Goal: Task Accomplishment & Management: Manage account settings

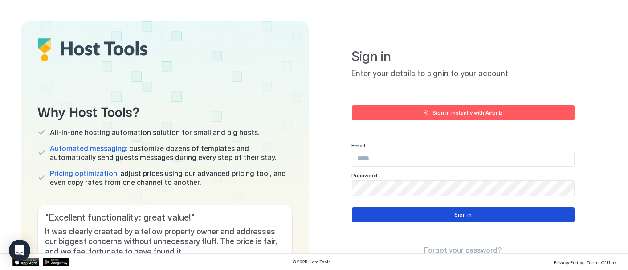
type input "**********"
click at [466, 213] on button "Sign in" at bounding box center [463, 214] width 223 height 15
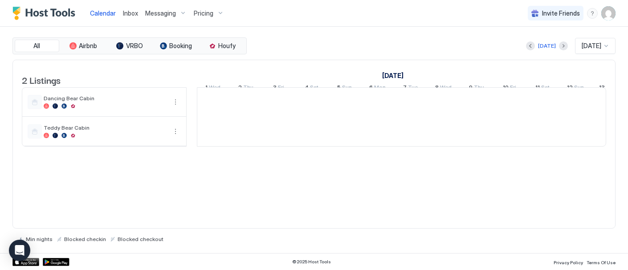
scroll to position [0, 495]
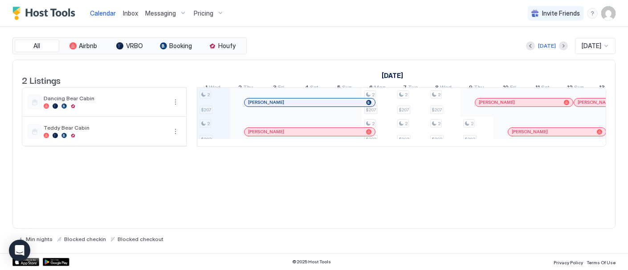
click at [601, 249] on div "All Airbnb VRBO Booking Houfy [DATE] [DATE] 2 Listings [DATE] [DATE] [DATE] 16 …" at bounding box center [313, 140] width 603 height 226
click at [297, 135] on div at bounding box center [297, 131] width 7 height 7
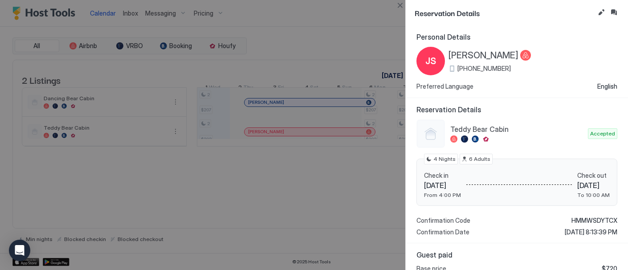
scroll to position [0, 0]
click at [399, 3] on button "Close" at bounding box center [400, 5] width 11 height 11
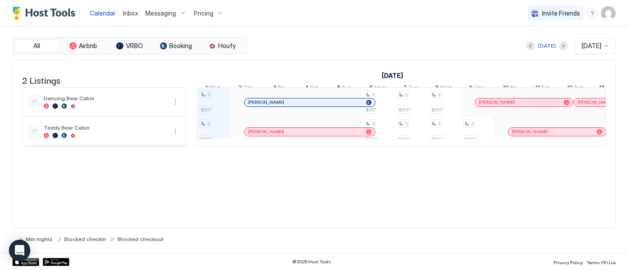
click at [317, 106] on div at bounding box center [317, 102] width 7 height 7
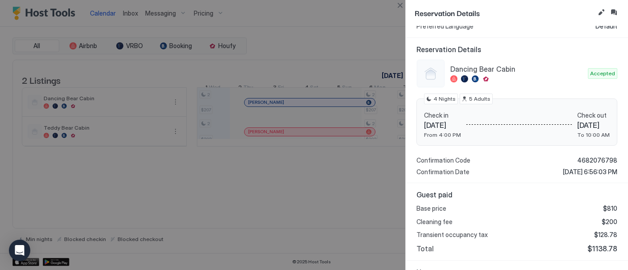
scroll to position [33, 0]
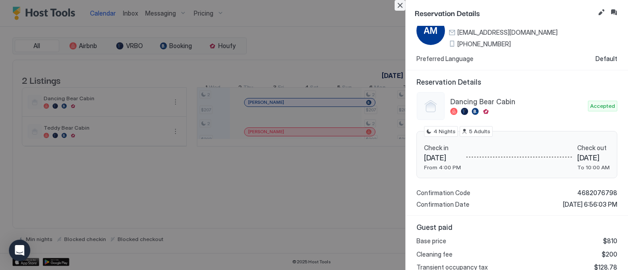
click at [401, 3] on button "Close" at bounding box center [400, 5] width 11 height 11
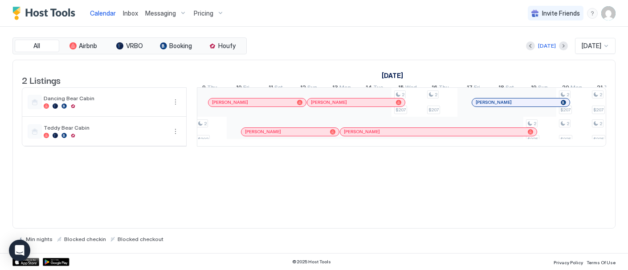
scroll to position [0, 781]
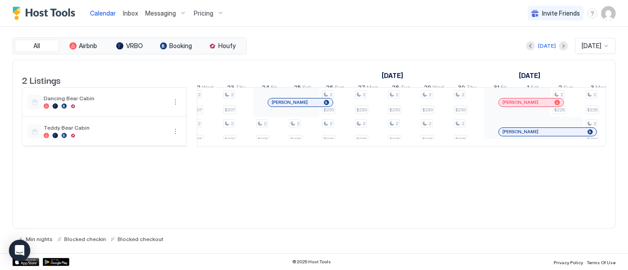
click at [218, 7] on div "Pricing" at bounding box center [208, 13] width 37 height 15
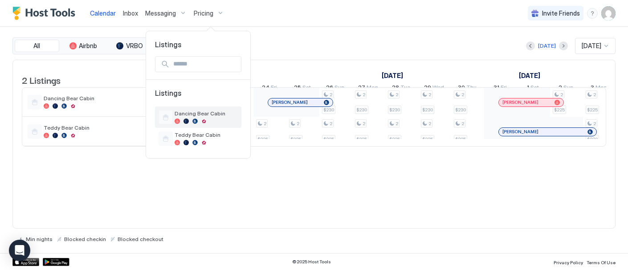
click at [199, 116] on span "Dancing Bear Cabin" at bounding box center [206, 113] width 63 height 7
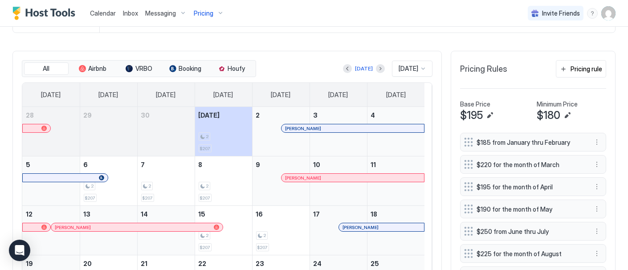
click at [420, 72] on div at bounding box center [423, 68] width 7 height 7
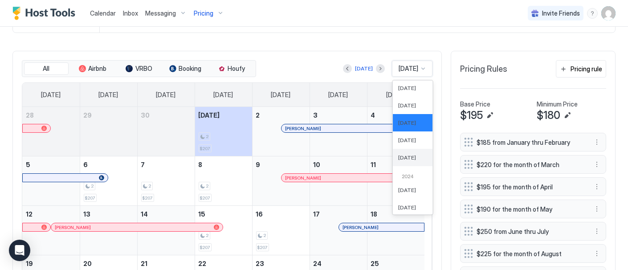
click at [403, 161] on span "[DATE]" at bounding box center [407, 157] width 18 height 7
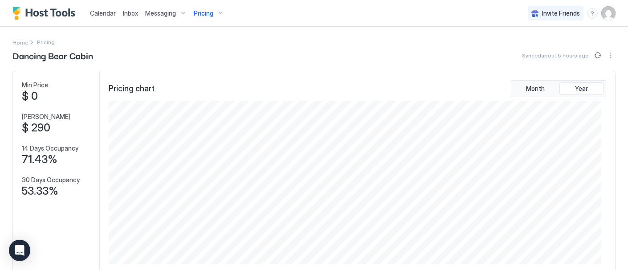
click at [211, 11] on span "Pricing" at bounding box center [204, 13] width 20 height 8
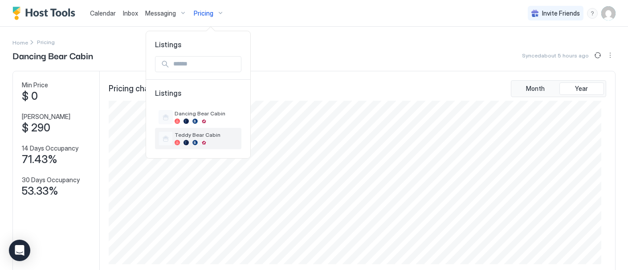
click at [196, 136] on span "Teddy Bear Cabin" at bounding box center [206, 134] width 63 height 7
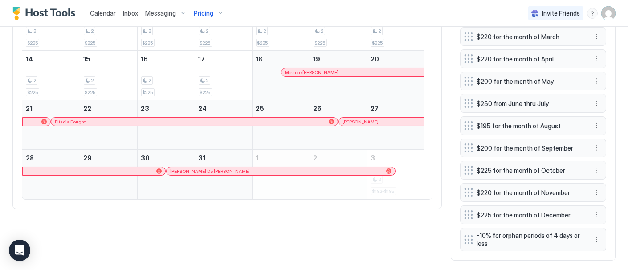
click at [258, 175] on div at bounding box center [258, 171] width 7 height 7
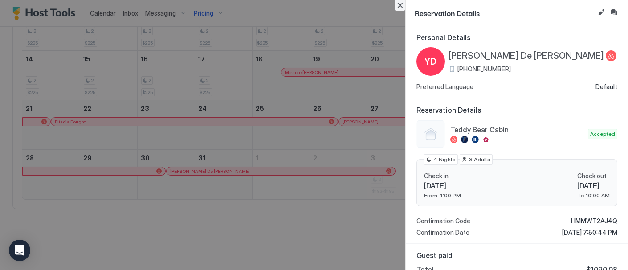
click at [400, 6] on button "Close" at bounding box center [400, 5] width 11 height 11
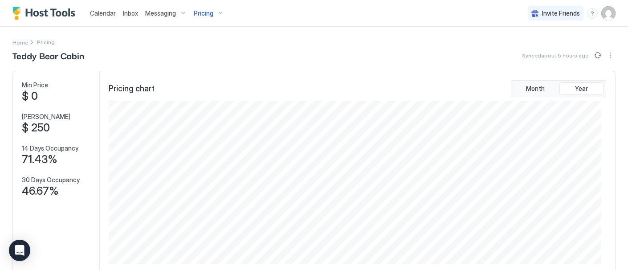
click at [85, 12] on div "Calendar Inbox Messaging Pricing" at bounding box center [119, 13] width 215 height 26
click at [99, 11] on span "Calendar" at bounding box center [103, 13] width 26 height 8
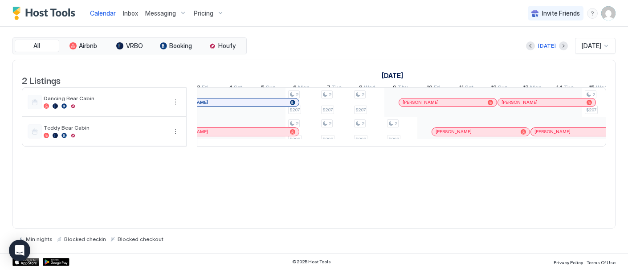
scroll to position [0, 630]
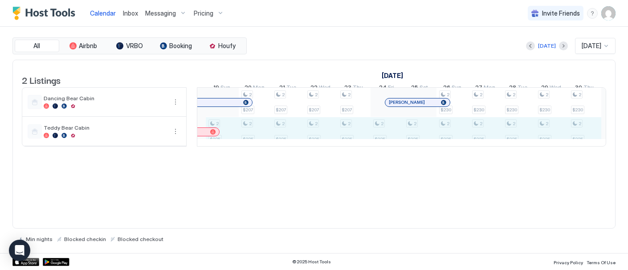
drag, startPoint x: 230, startPoint y: 135, endPoint x: 580, endPoint y: 138, distance: 349.3
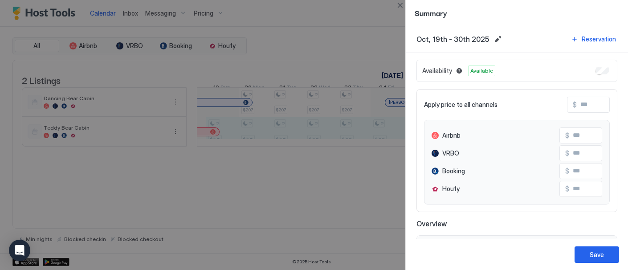
click at [574, 134] on input "Input Field" at bounding box center [604, 135] width 71 height 15
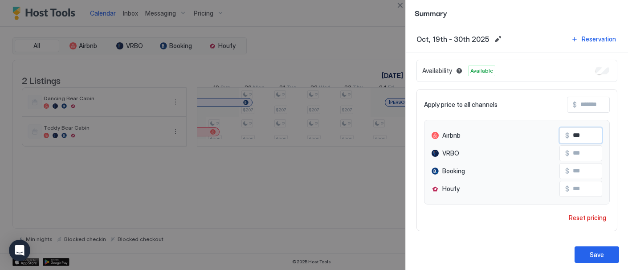
type input "***"
click at [575, 154] on input "Input Field" at bounding box center [604, 153] width 71 height 15
type input "***"
click at [569, 170] on input "Input Field" at bounding box center [604, 171] width 71 height 15
type input "***"
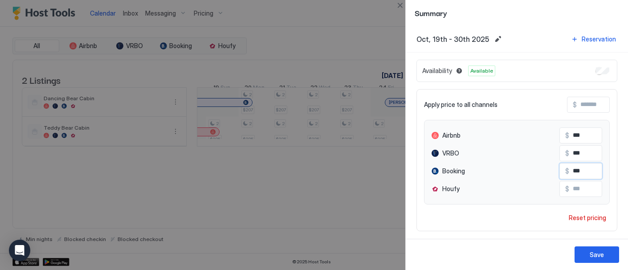
click at [569, 187] on input "Input Field" at bounding box center [604, 188] width 71 height 15
type input "***"
click at [520, 218] on div "Apply price to all channels $ Airbnb $ *** VRBO $ *** Booking $ *** Houfy $ ***…" at bounding box center [517, 160] width 201 height 142
click at [600, 252] on div "Save" at bounding box center [597, 254] width 14 height 9
